Goal: Find specific page/section: Find specific page/section

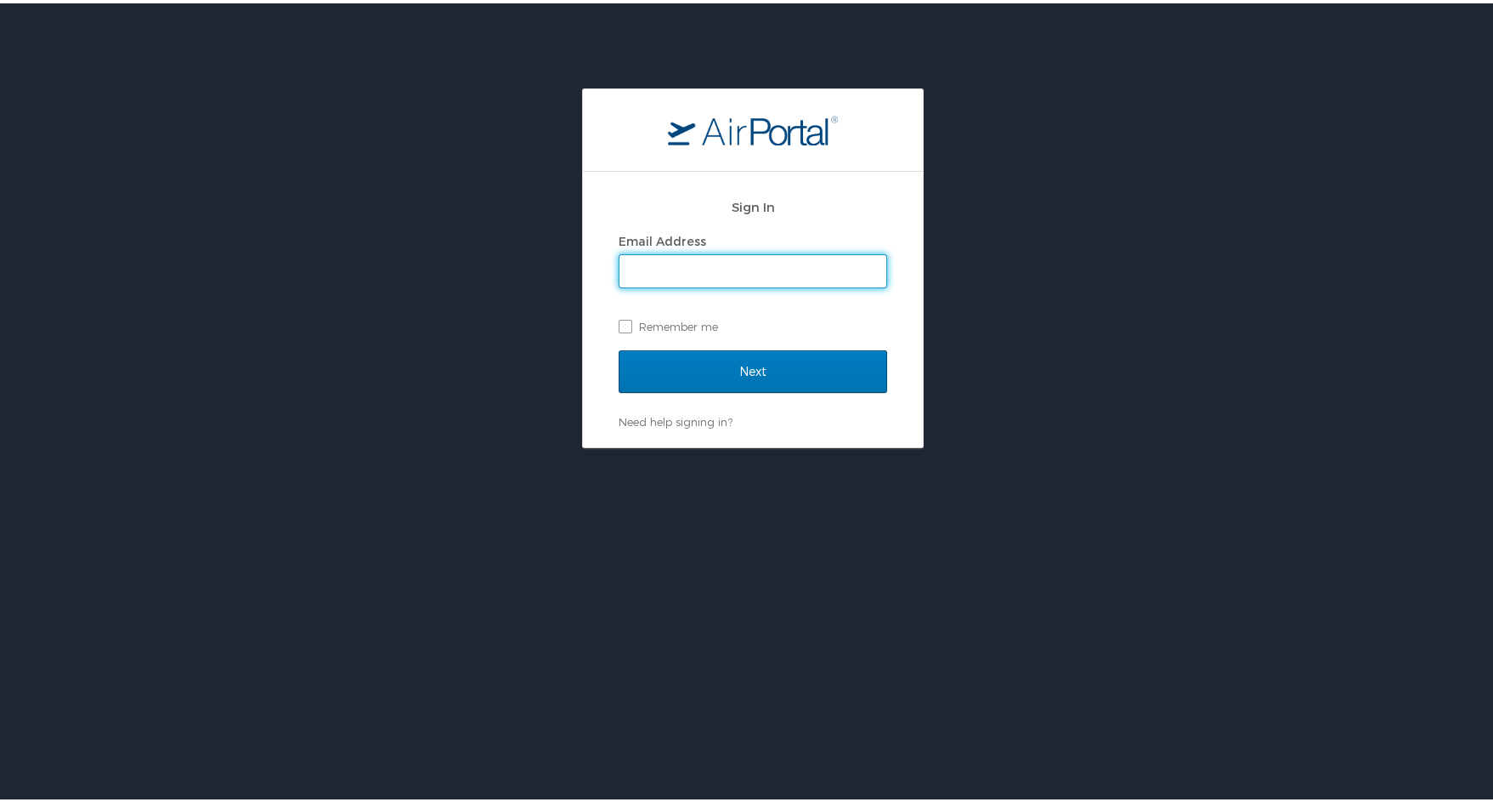
type input "[PERSON_NAME][EMAIL_ADDRESS][PERSON_NAME][DOMAIN_NAME]"
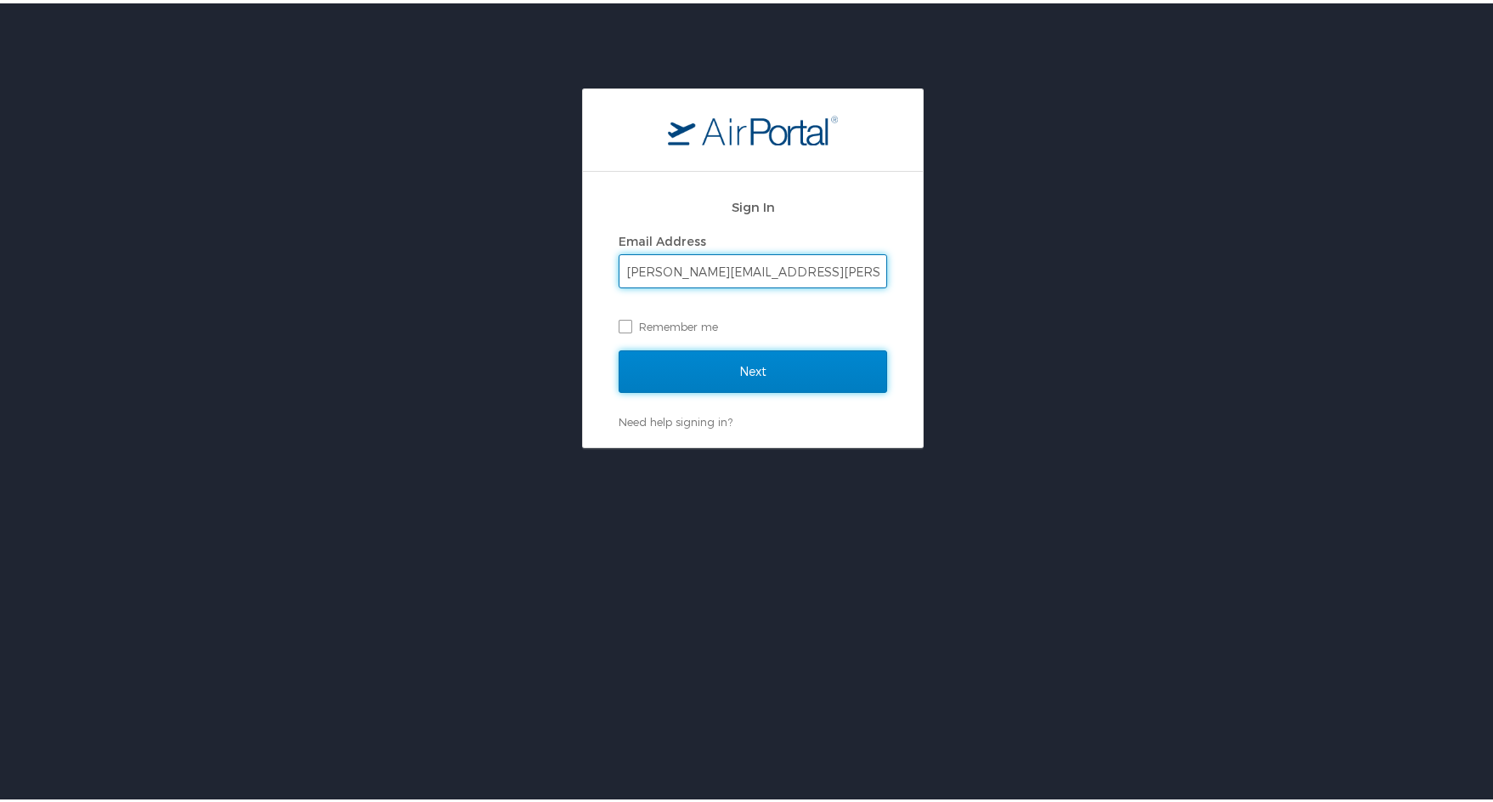
click at [734, 366] on input "Next" at bounding box center [753, 368] width 269 height 42
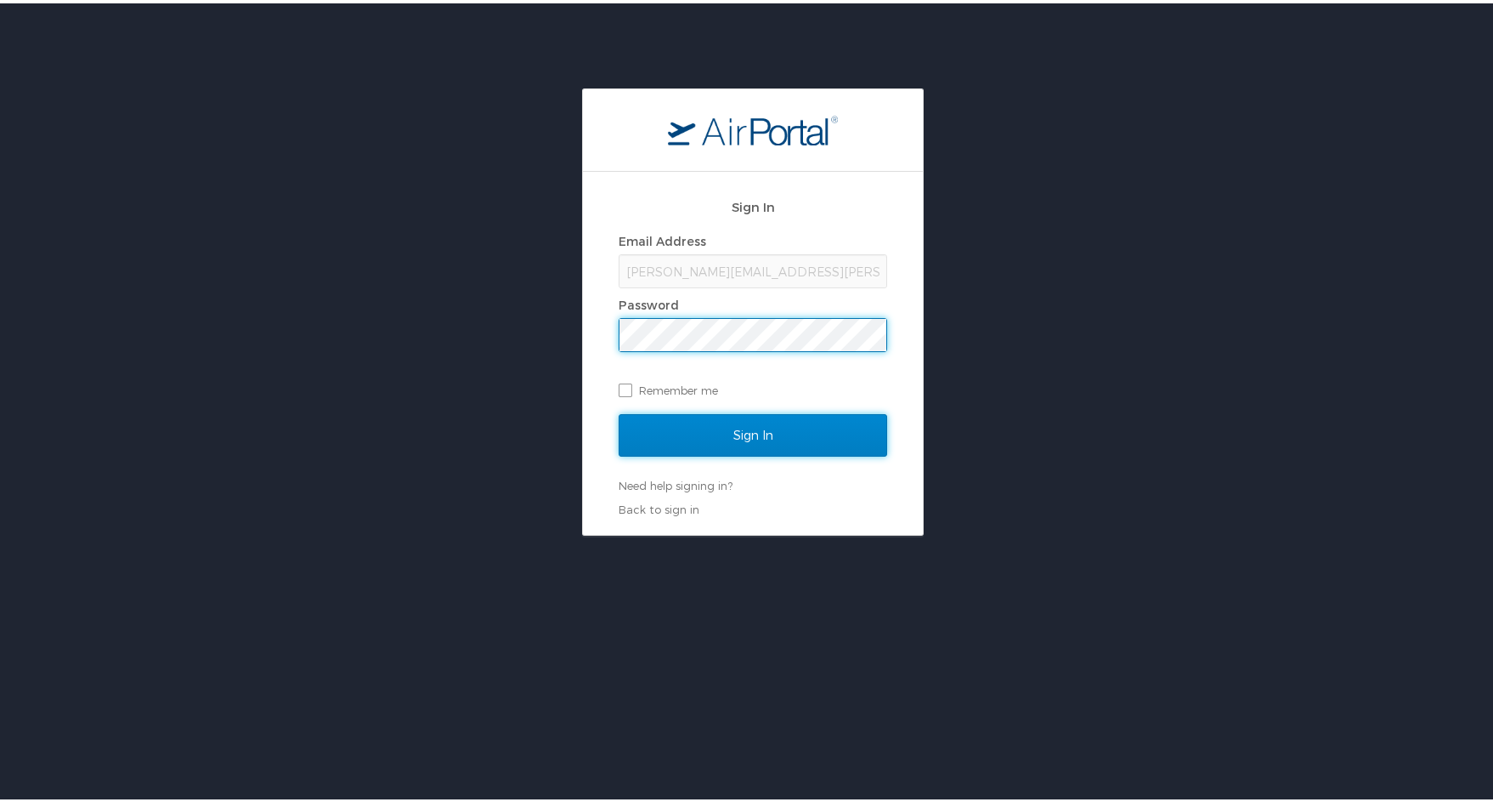
click at [730, 437] on input "Sign In" at bounding box center [753, 432] width 269 height 42
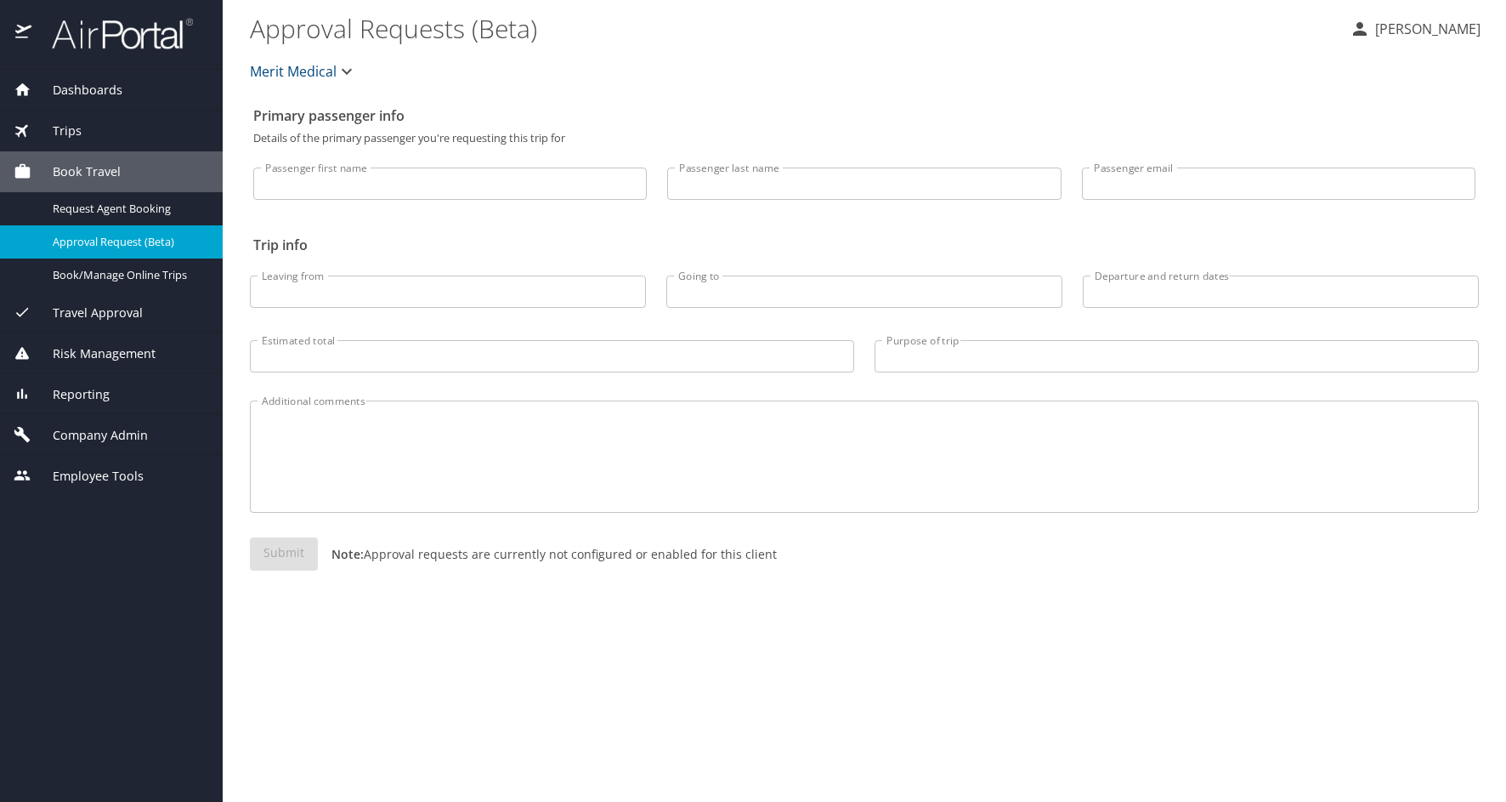
click at [90, 393] on span "Reporting" at bounding box center [70, 394] width 78 height 19
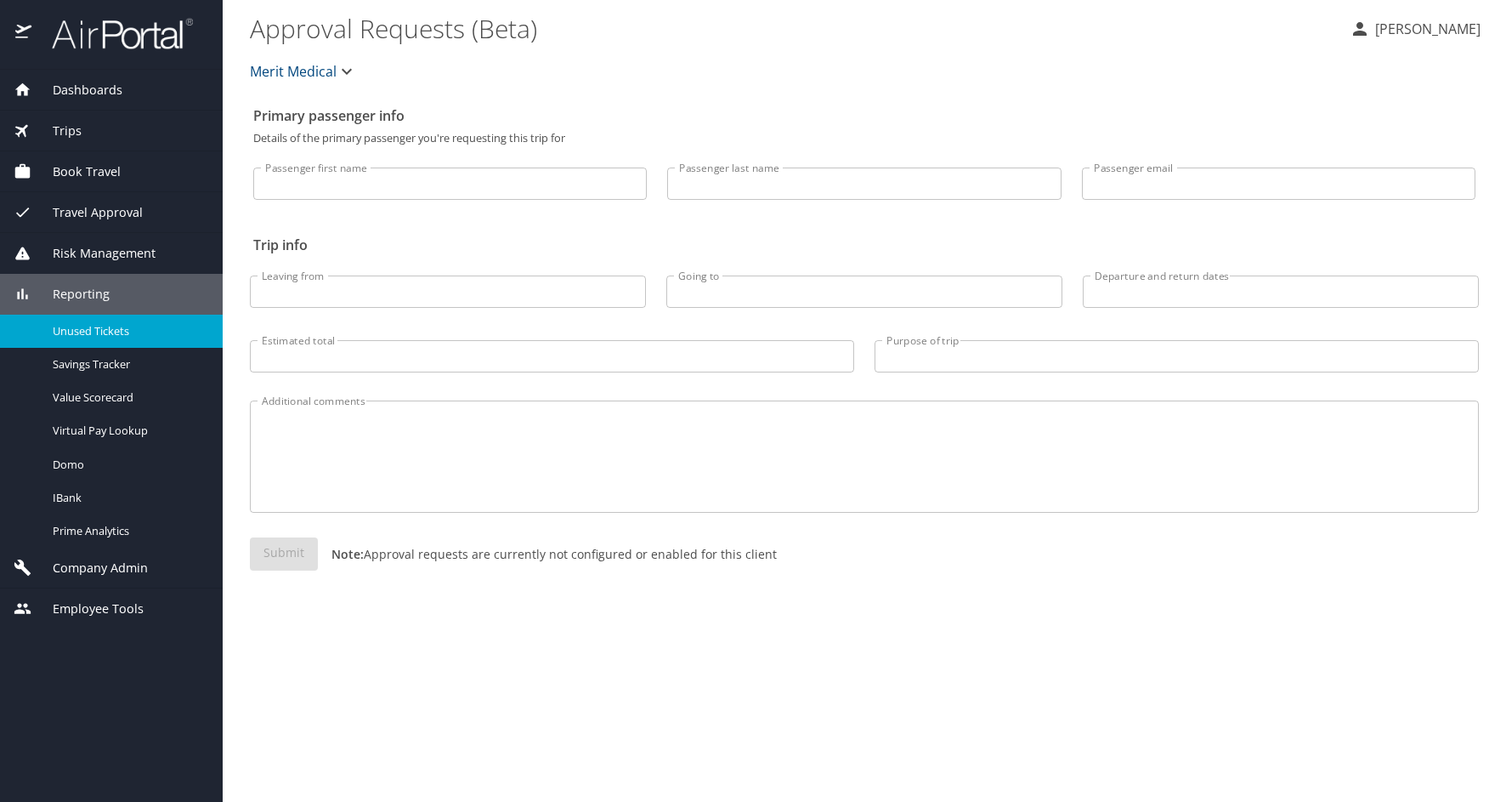
click at [101, 326] on span "Unused Tickets" at bounding box center [128, 331] width 150 height 16
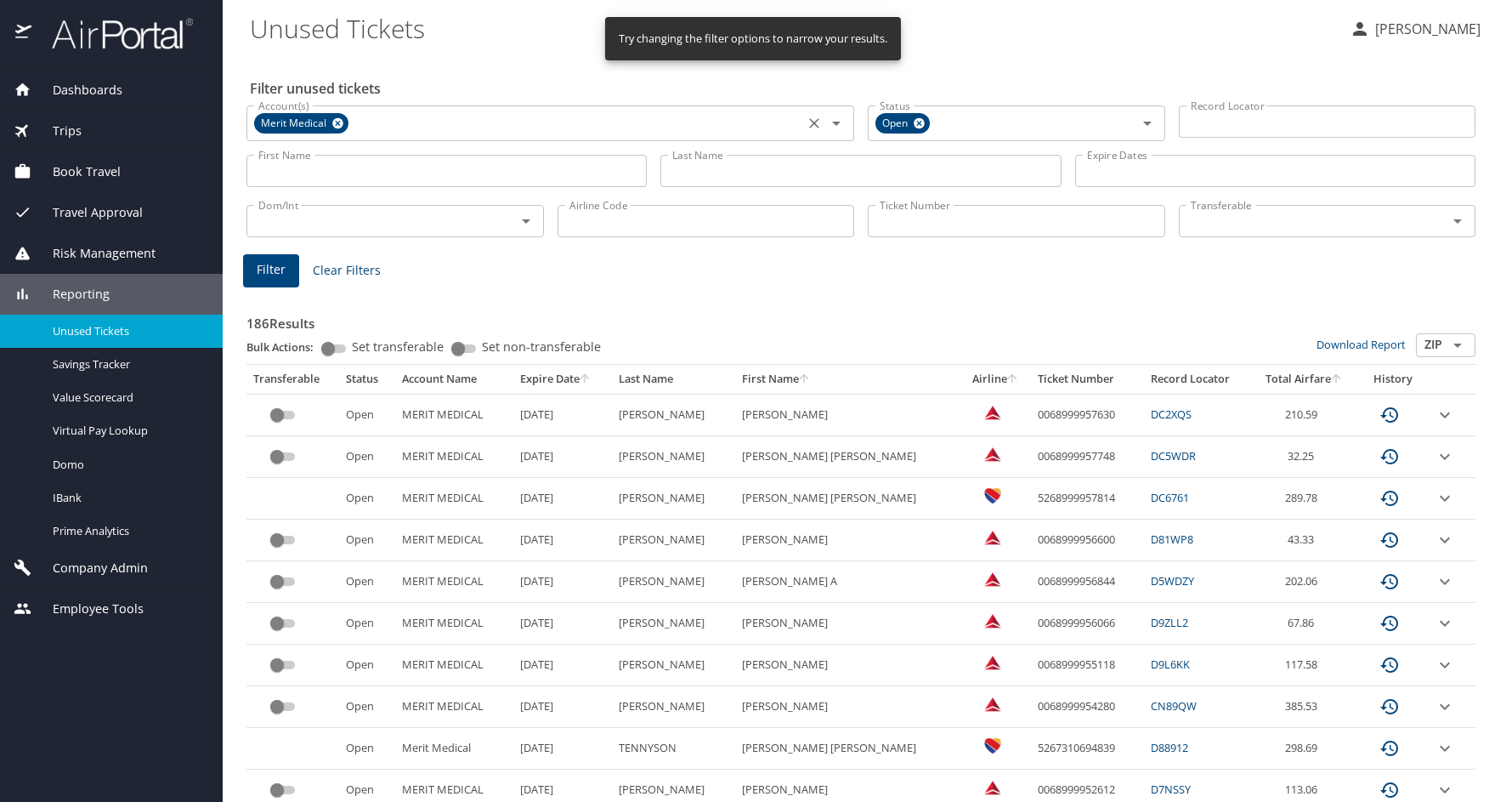
click at [337, 122] on icon at bounding box center [337, 123] width 11 height 11
click at [402, 118] on input "Account(s)" at bounding box center [525, 121] width 547 height 22
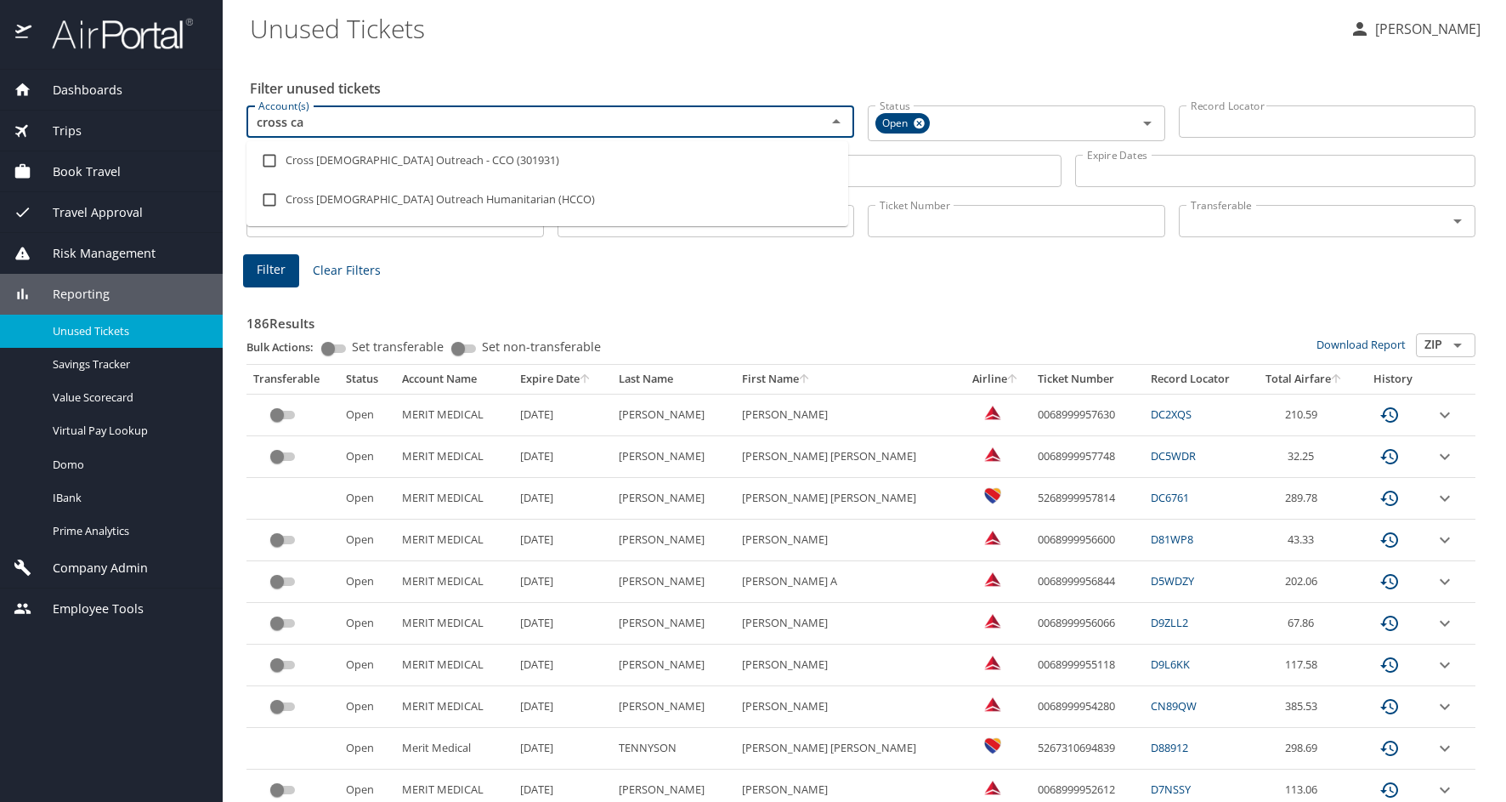
type input "cross cat"
click at [272, 158] on input "checkbox" at bounding box center [269, 160] width 32 height 32
checkbox input "true"
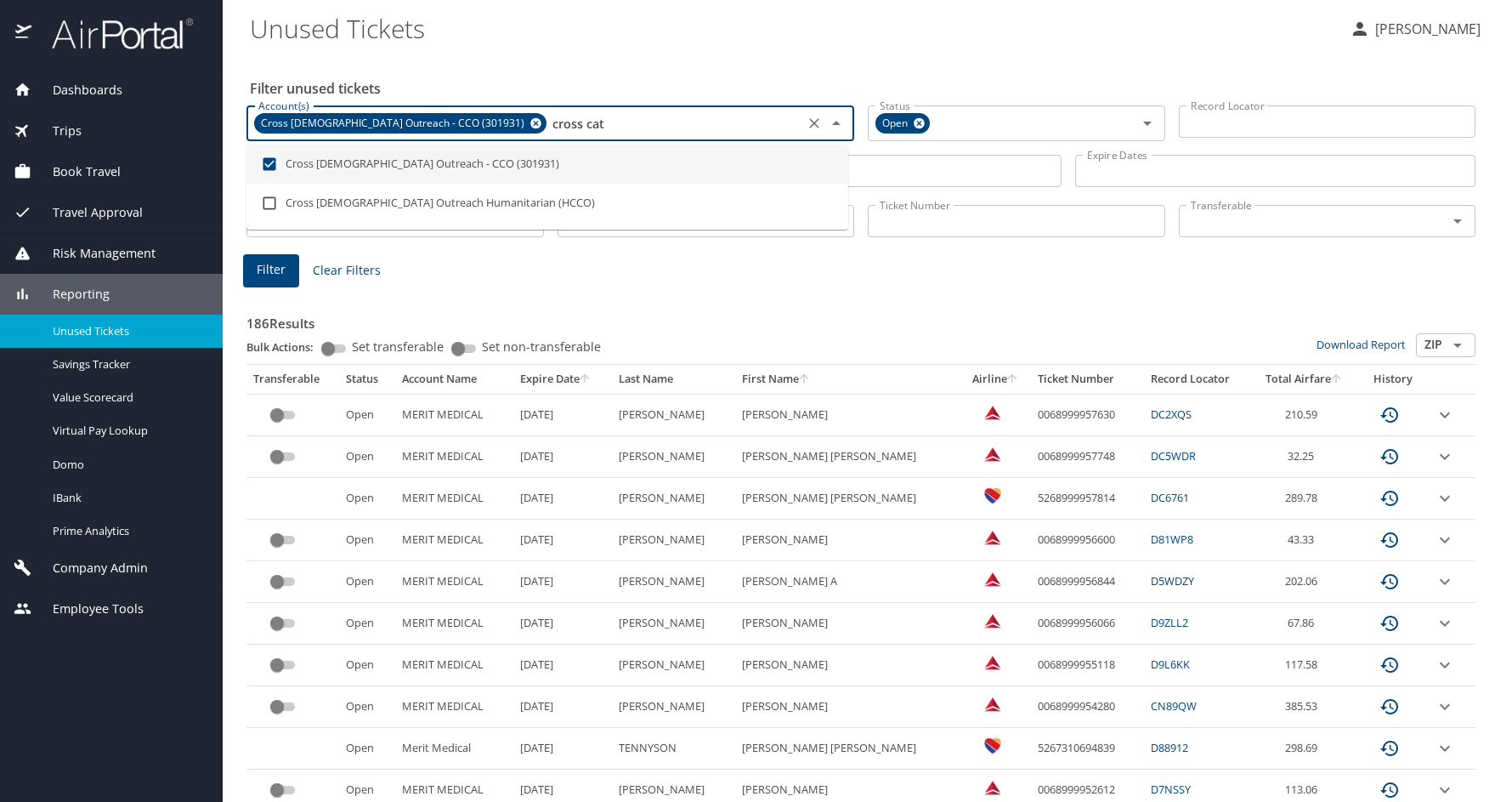
type input "cross cat"
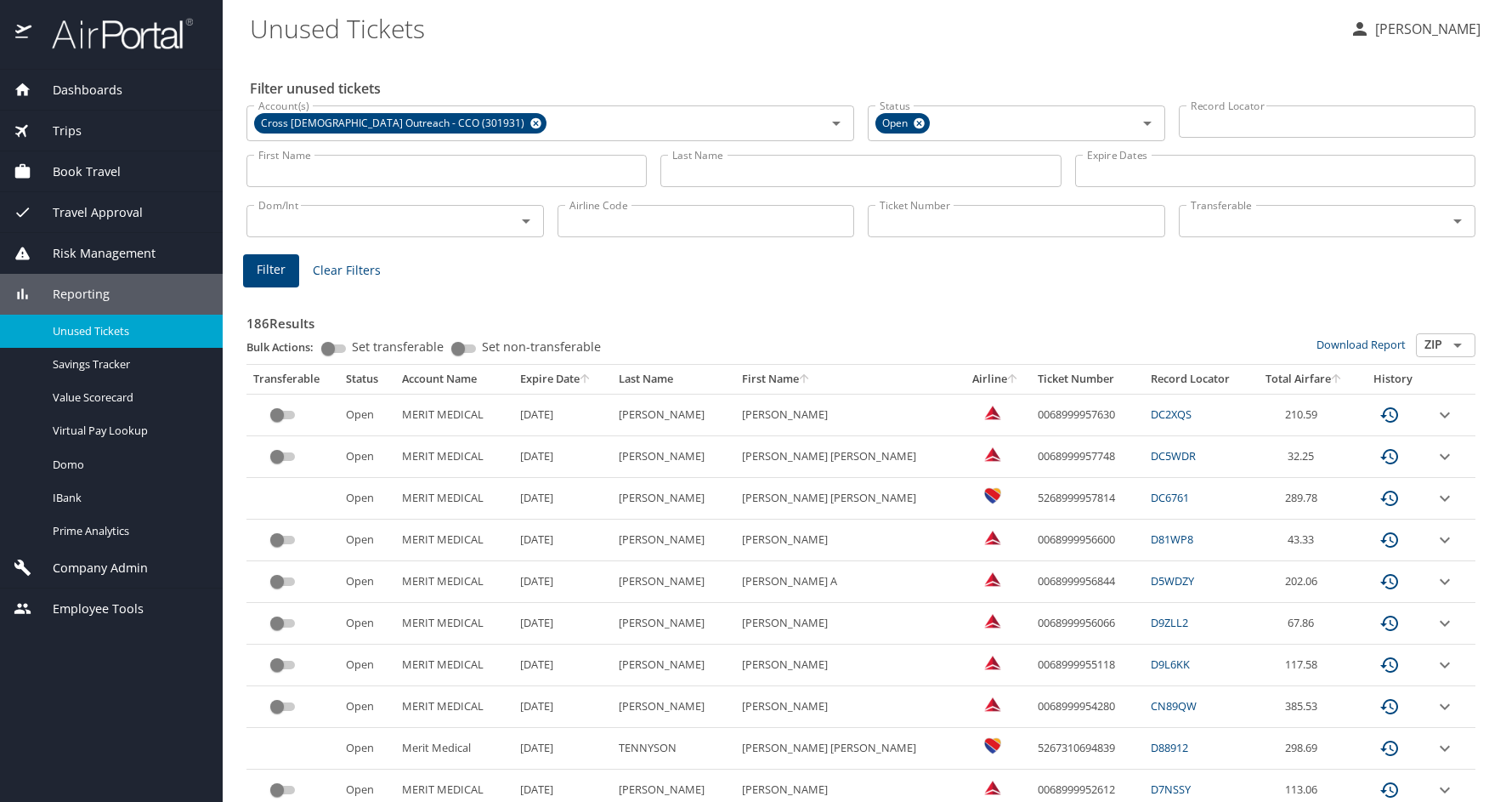
click at [88, 568] on span "Company Admin" at bounding box center [89, 567] width 116 height 19
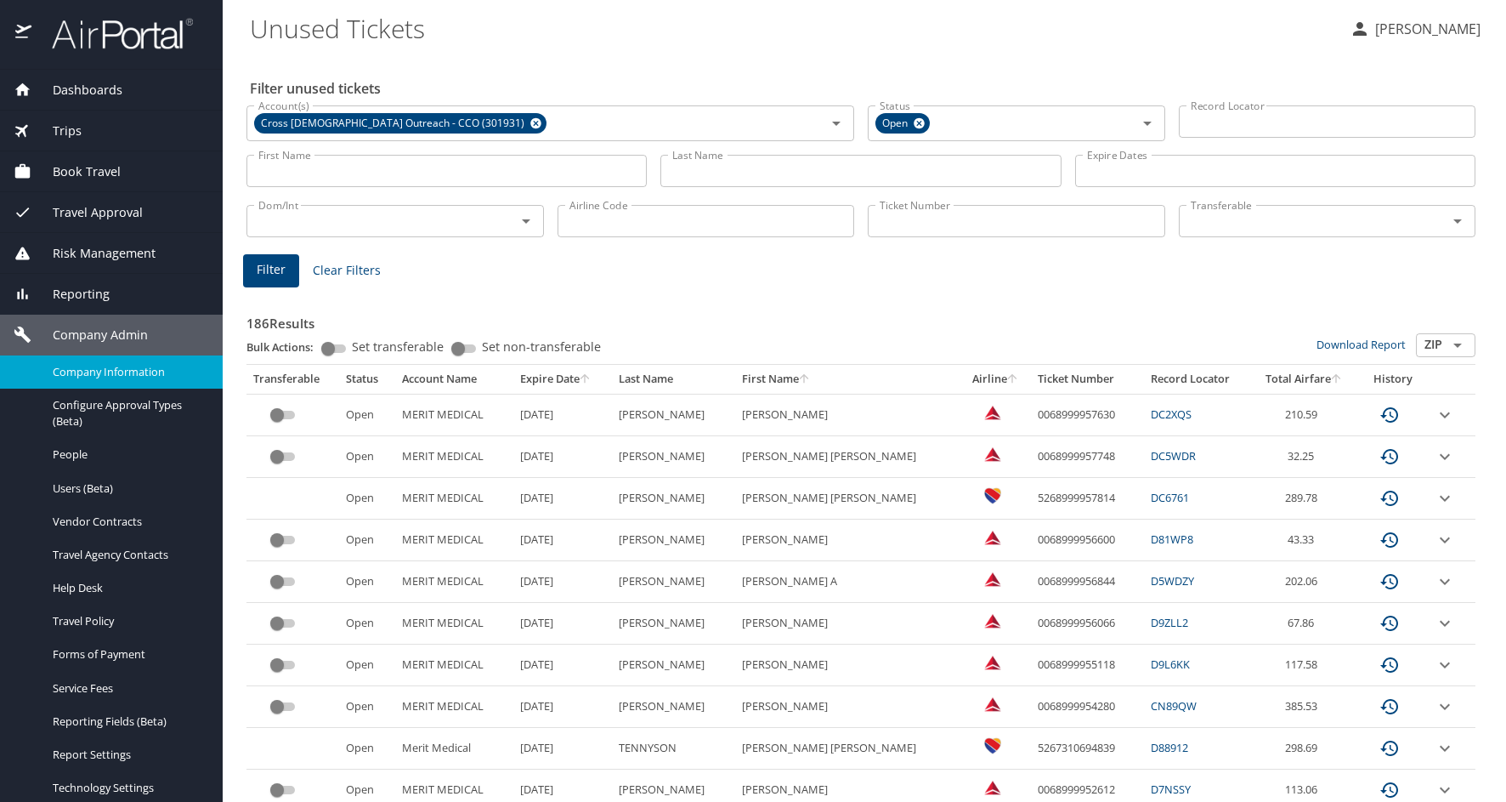
click at [88, 369] on span "Company Information" at bounding box center [128, 372] width 150 height 16
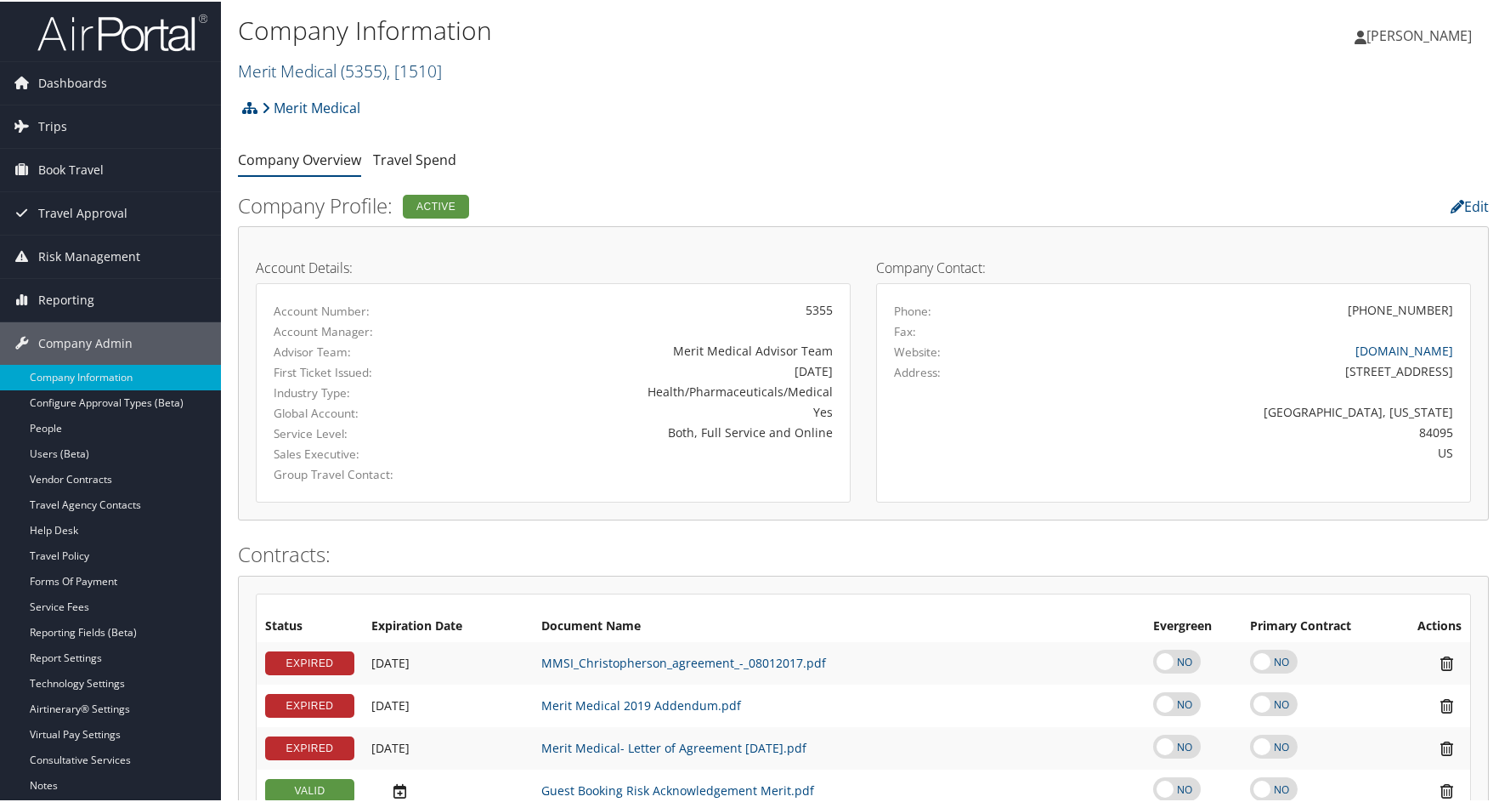
click at [317, 68] on link "Merit Medical ( 5355 ) , [ 1510 ]" at bounding box center [340, 69] width 204 height 23
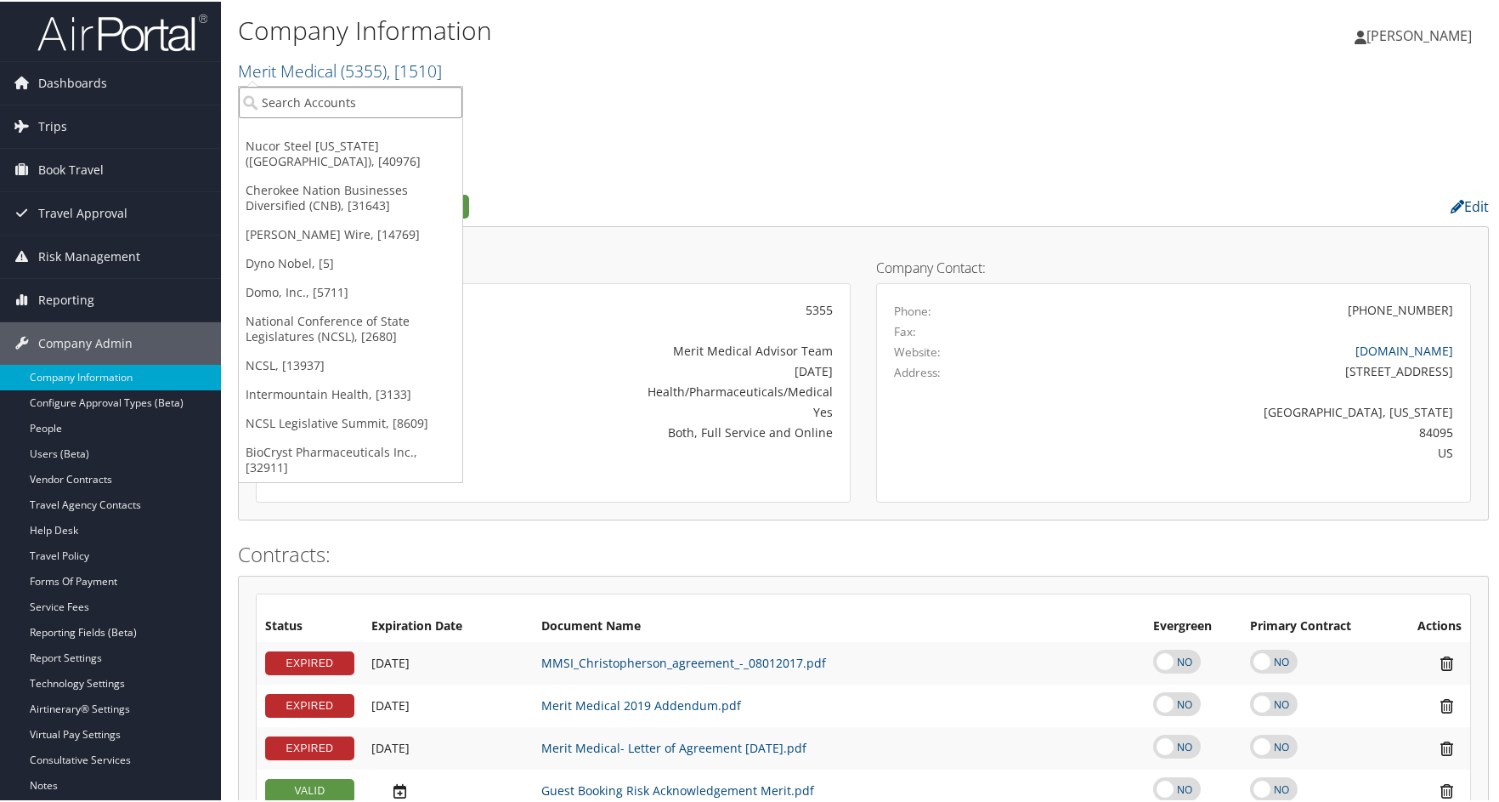
click at [349, 100] on input "search" at bounding box center [351, 100] width 224 height 31
type input "adams"
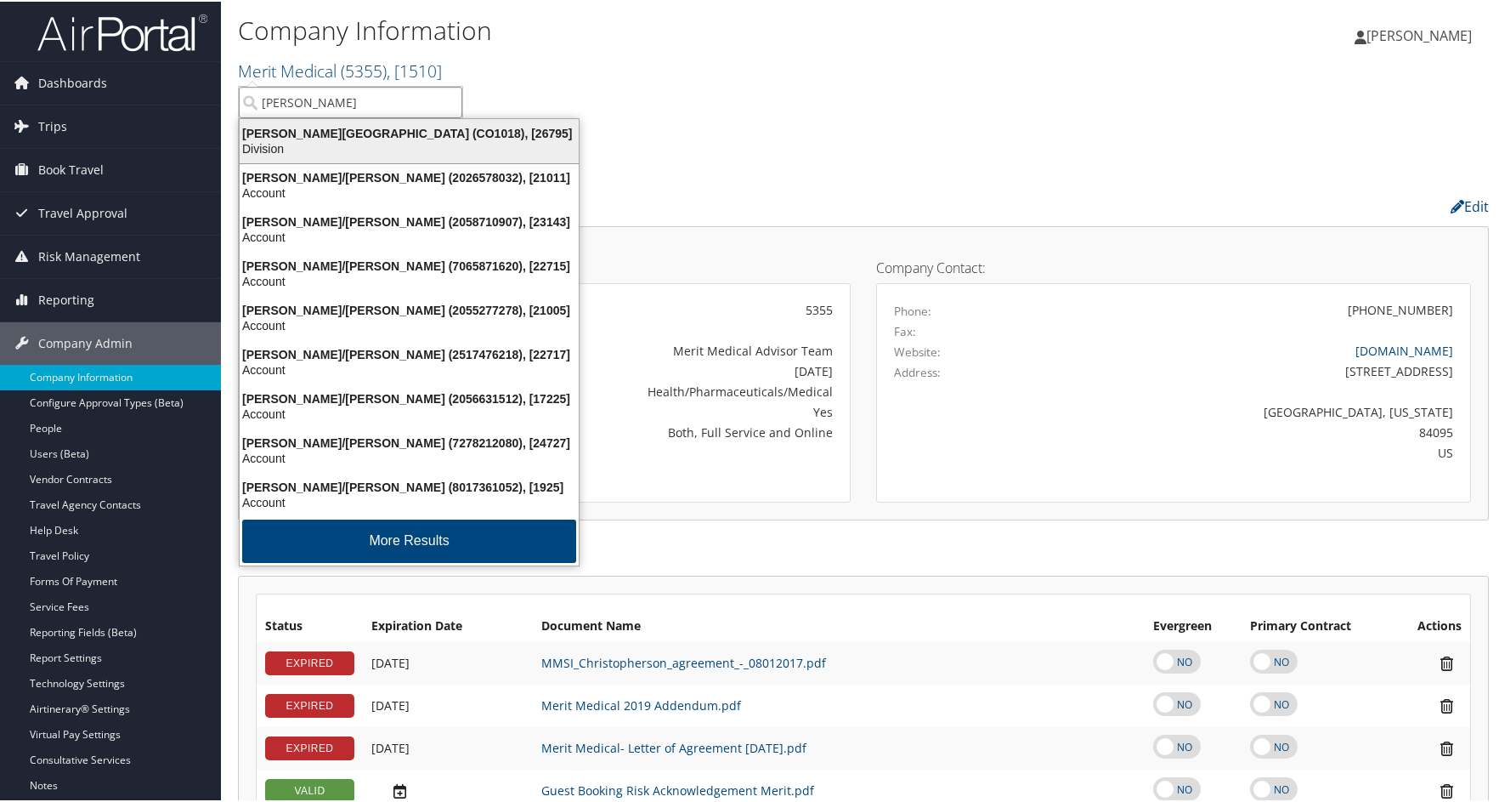
click at [322, 135] on div "Adams State University (CO1018), [26795]" at bounding box center [409, 131] width 360 height 15
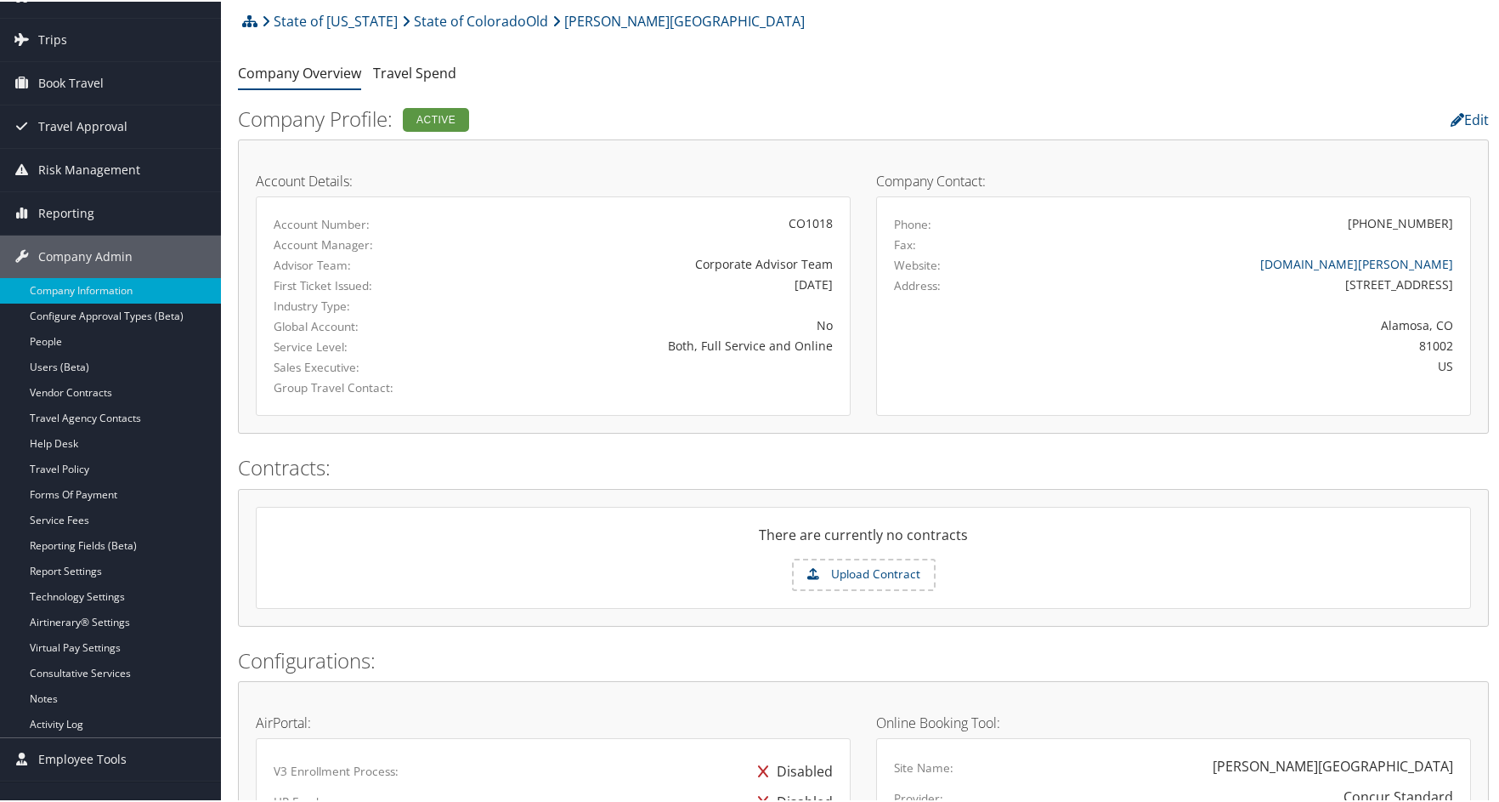
scroll to position [85, 0]
click at [68, 526] on link "Service Fees" at bounding box center [110, 519] width 221 height 25
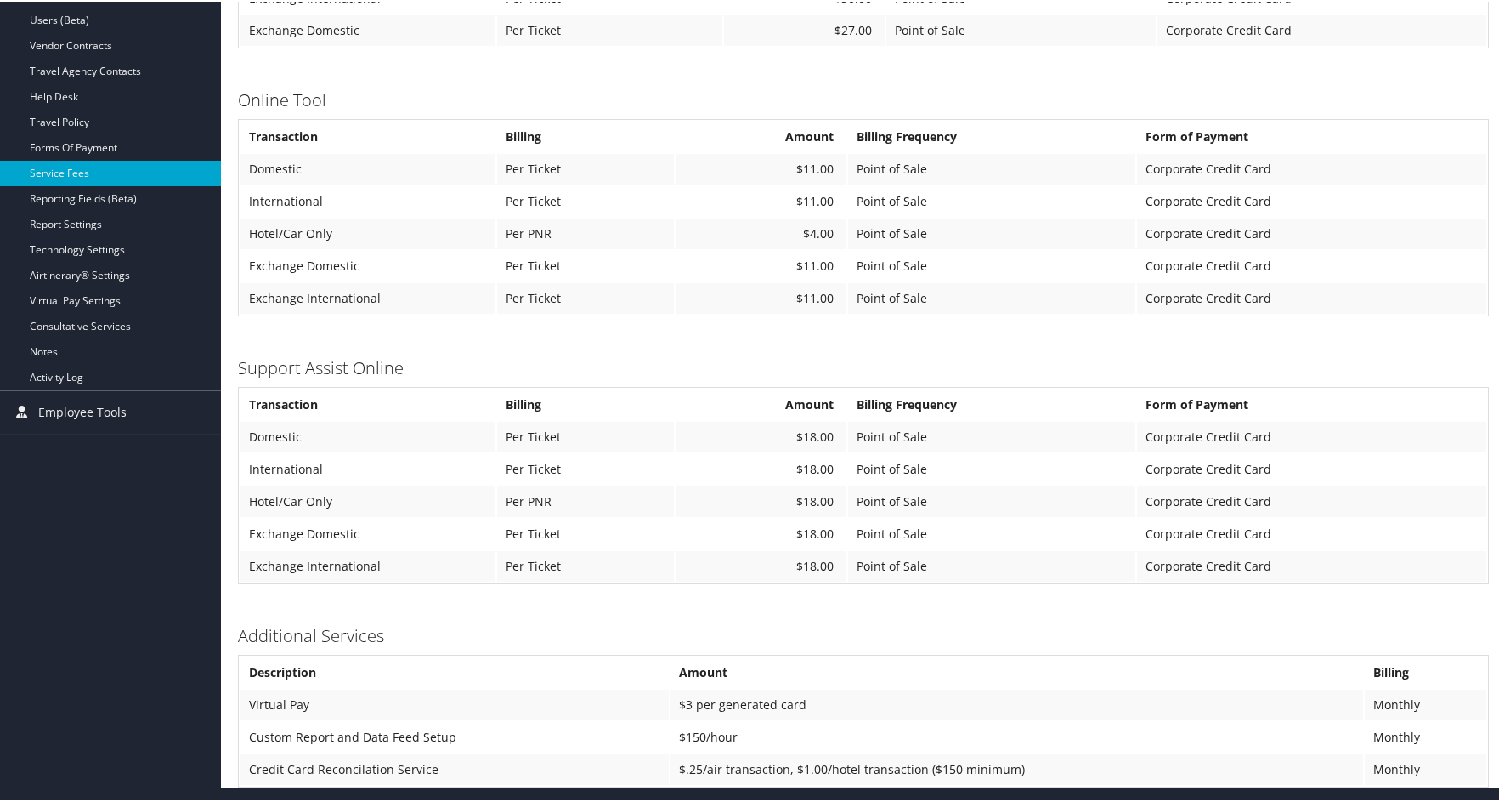
scroll to position [434, 0]
